Goal: Task Accomplishment & Management: Use online tool/utility

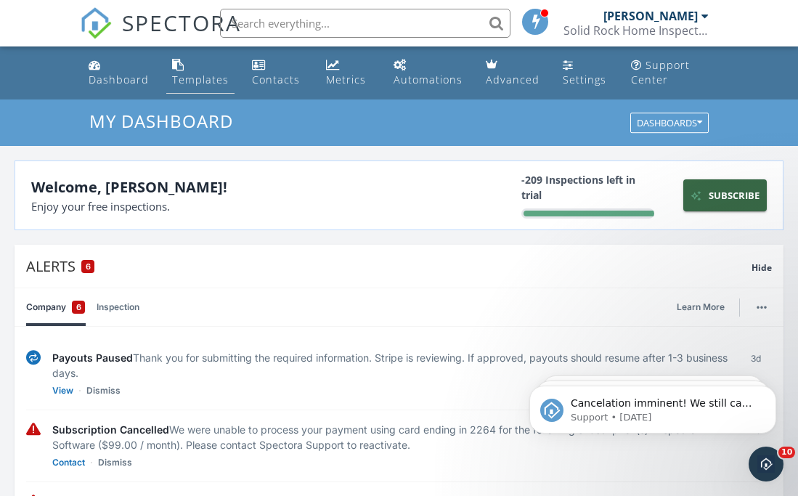
click at [224, 72] on link "Templates" at bounding box center [200, 72] width 68 height 41
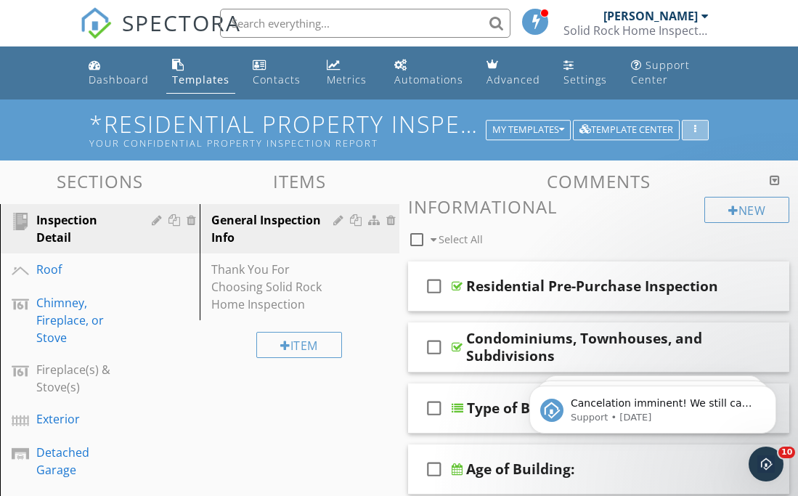
click at [695, 129] on icon "button" at bounding box center [696, 130] width 2 height 10
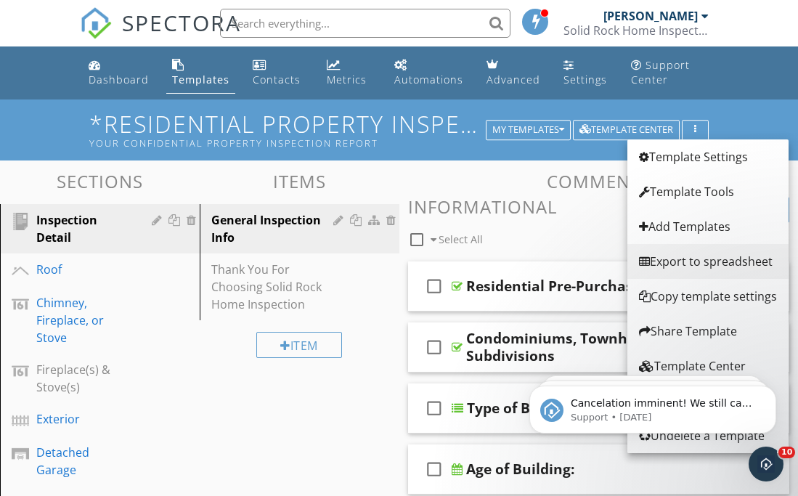
click at [684, 263] on div "Export to spreadsheet" at bounding box center [708, 261] width 138 height 17
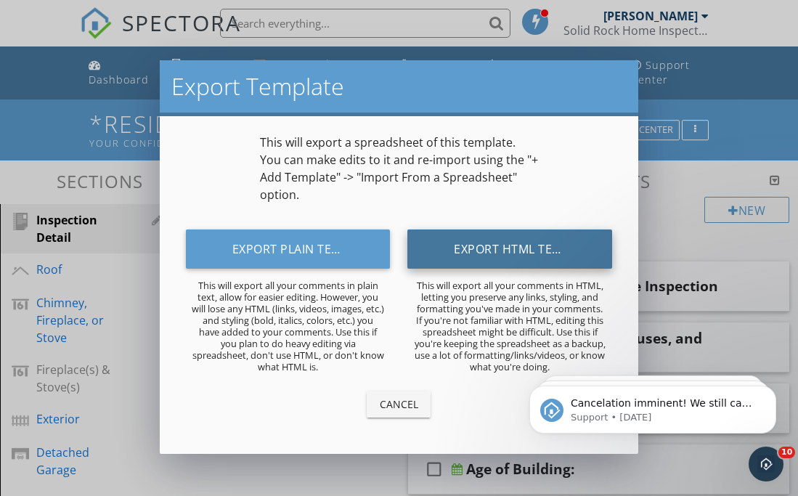
click at [490, 243] on button "Export HTML Text" at bounding box center [510, 249] width 205 height 39
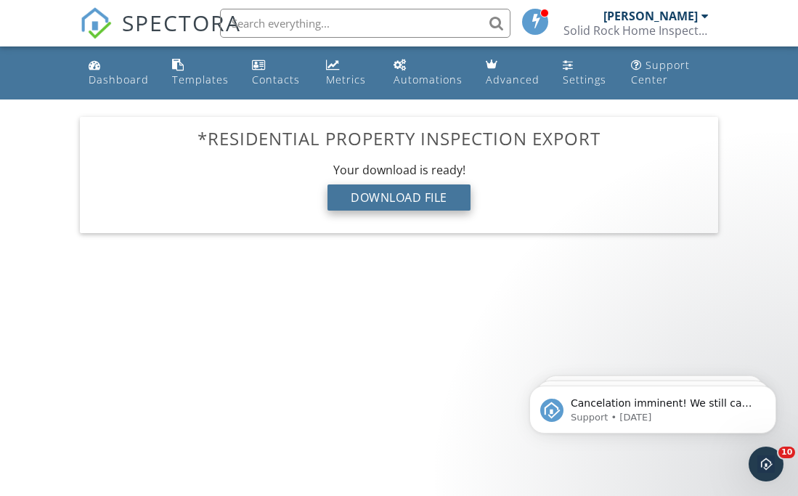
click at [452, 198] on div "Download File" at bounding box center [399, 198] width 143 height 26
